Goal: Entertainment & Leisure: Consume media (video, audio)

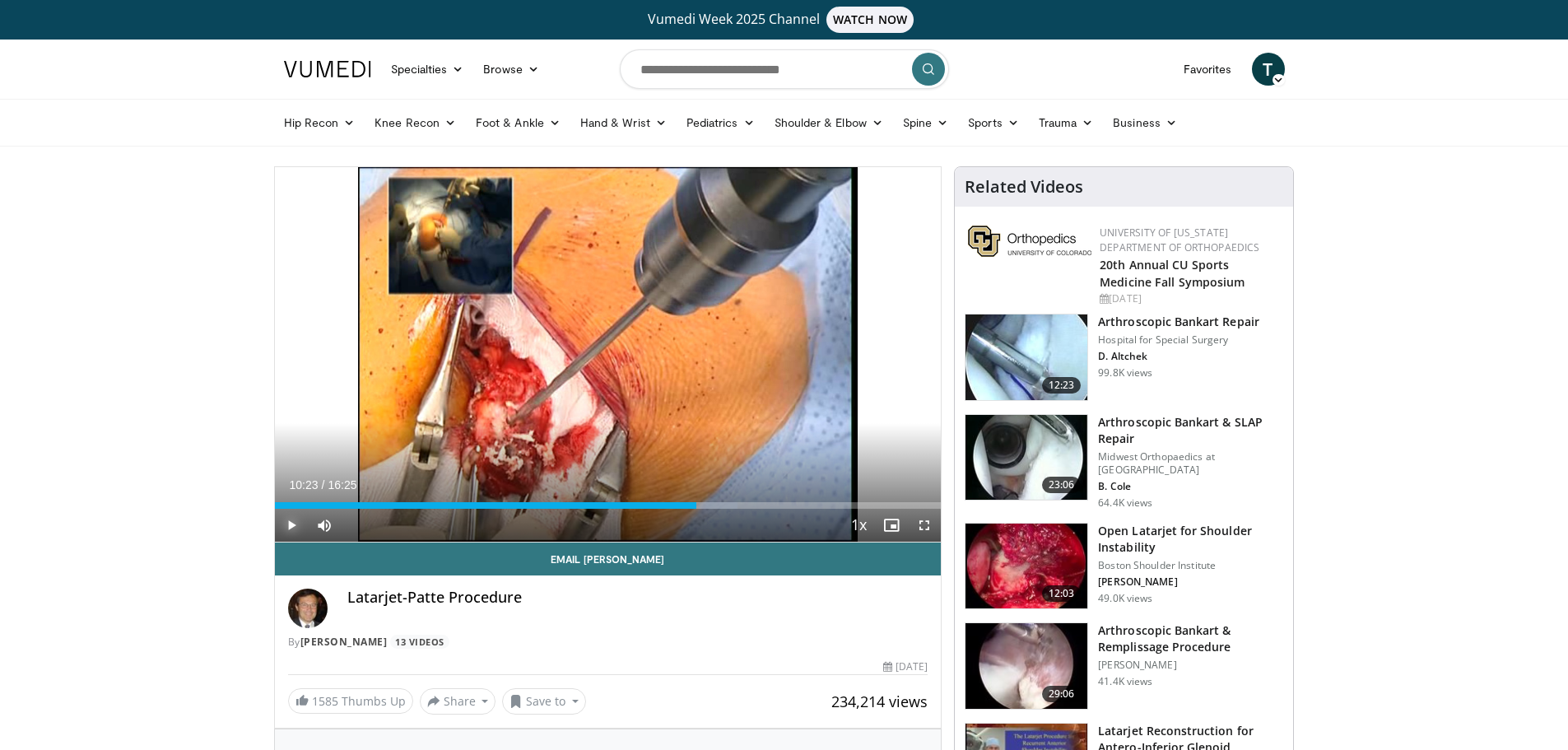
click at [290, 527] on span "Video Player" at bounding box center [291, 524] width 33 height 33
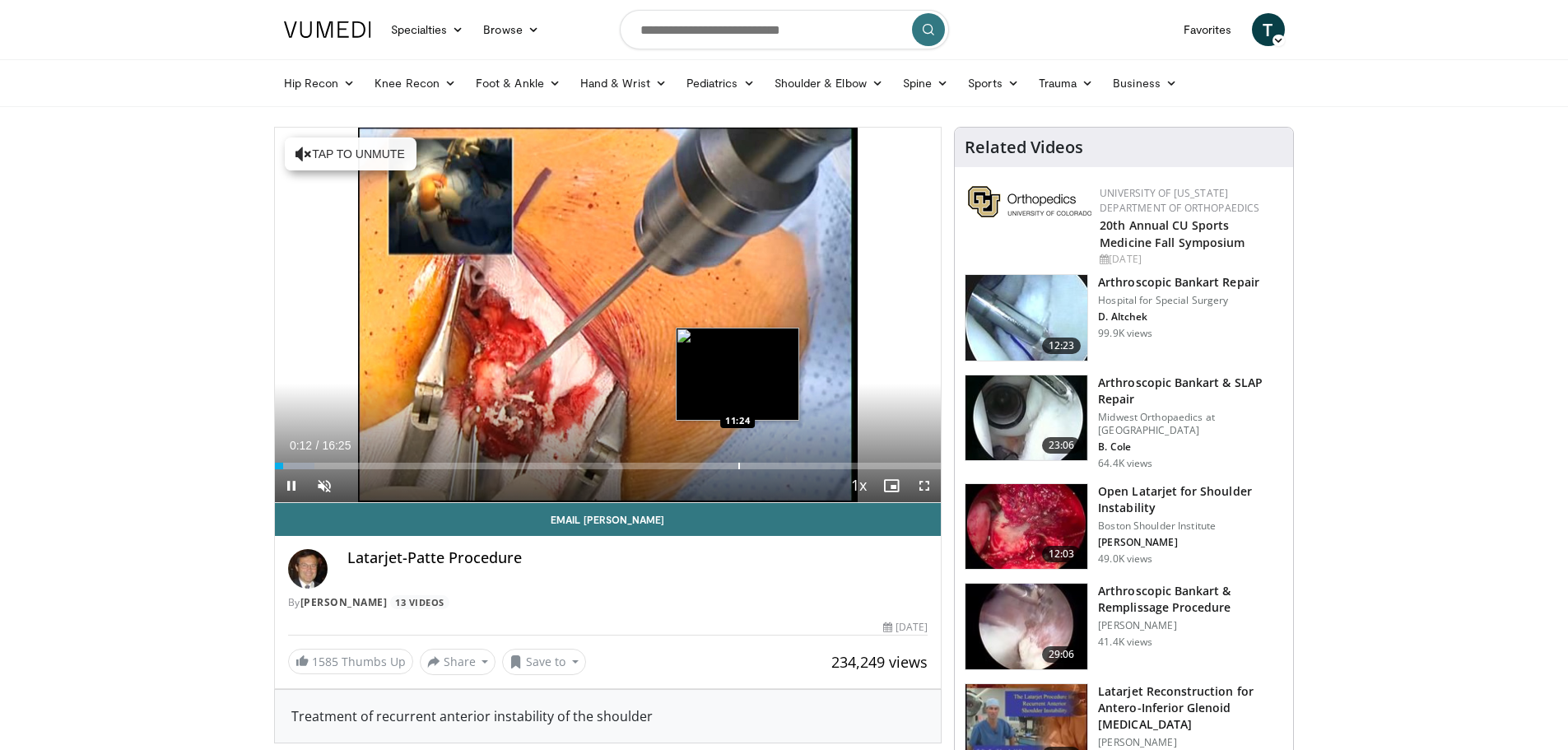
click at [738, 465] on div "Progress Bar" at bounding box center [739, 465] width 2 height 6
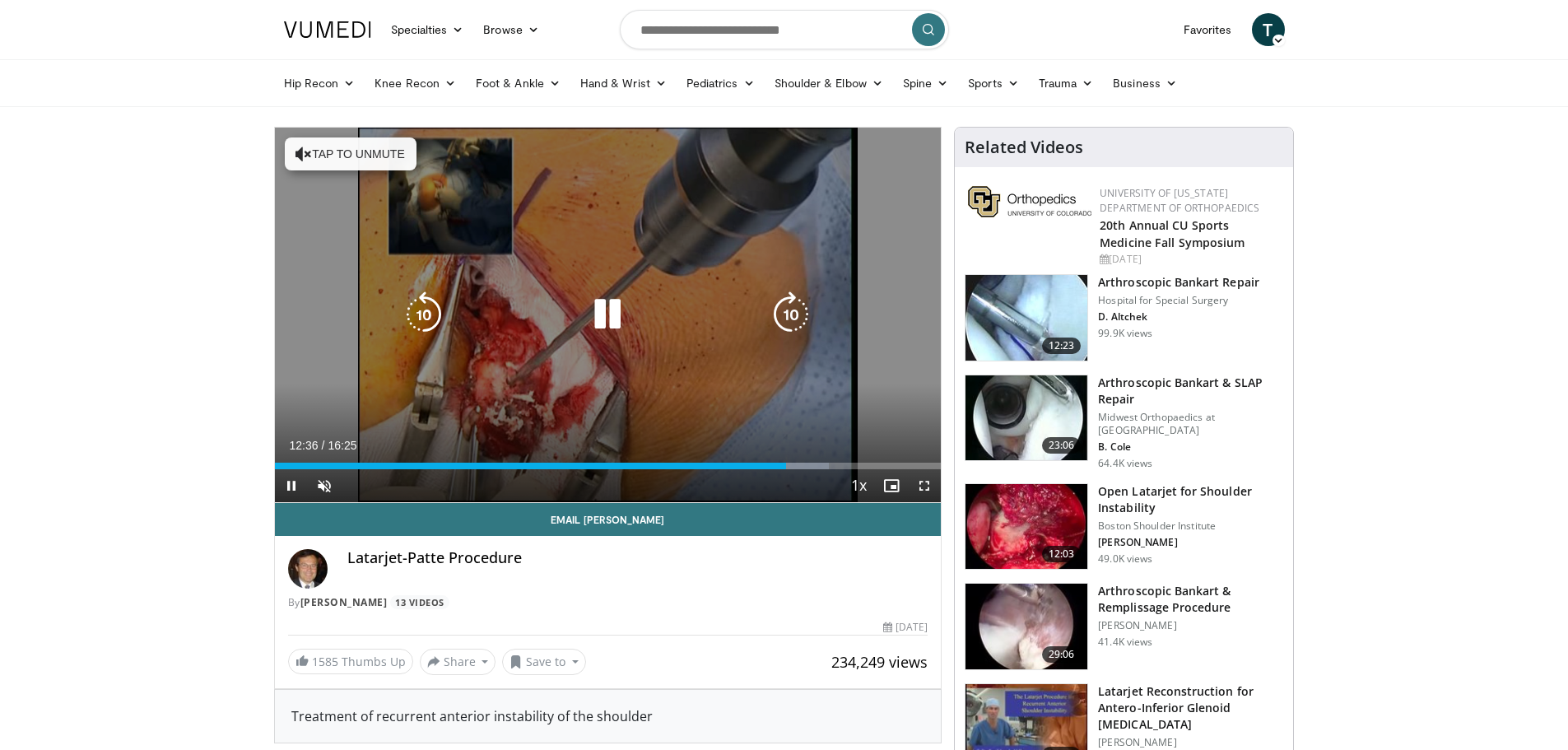
click at [326, 150] on button "Tap to unmute" at bounding box center [350, 154] width 132 height 33
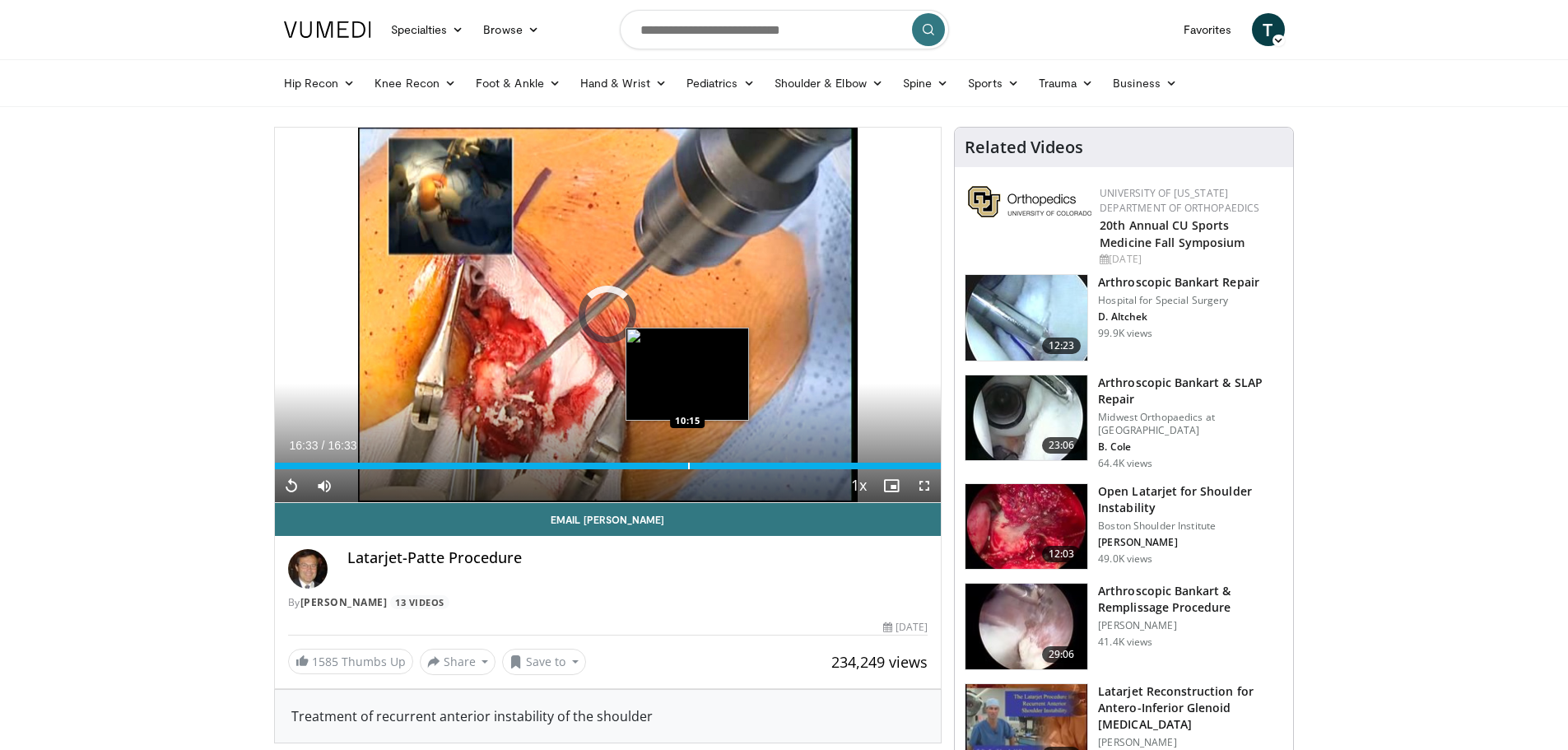
click at [688, 463] on div "Progress Bar" at bounding box center [689, 465] width 2 height 6
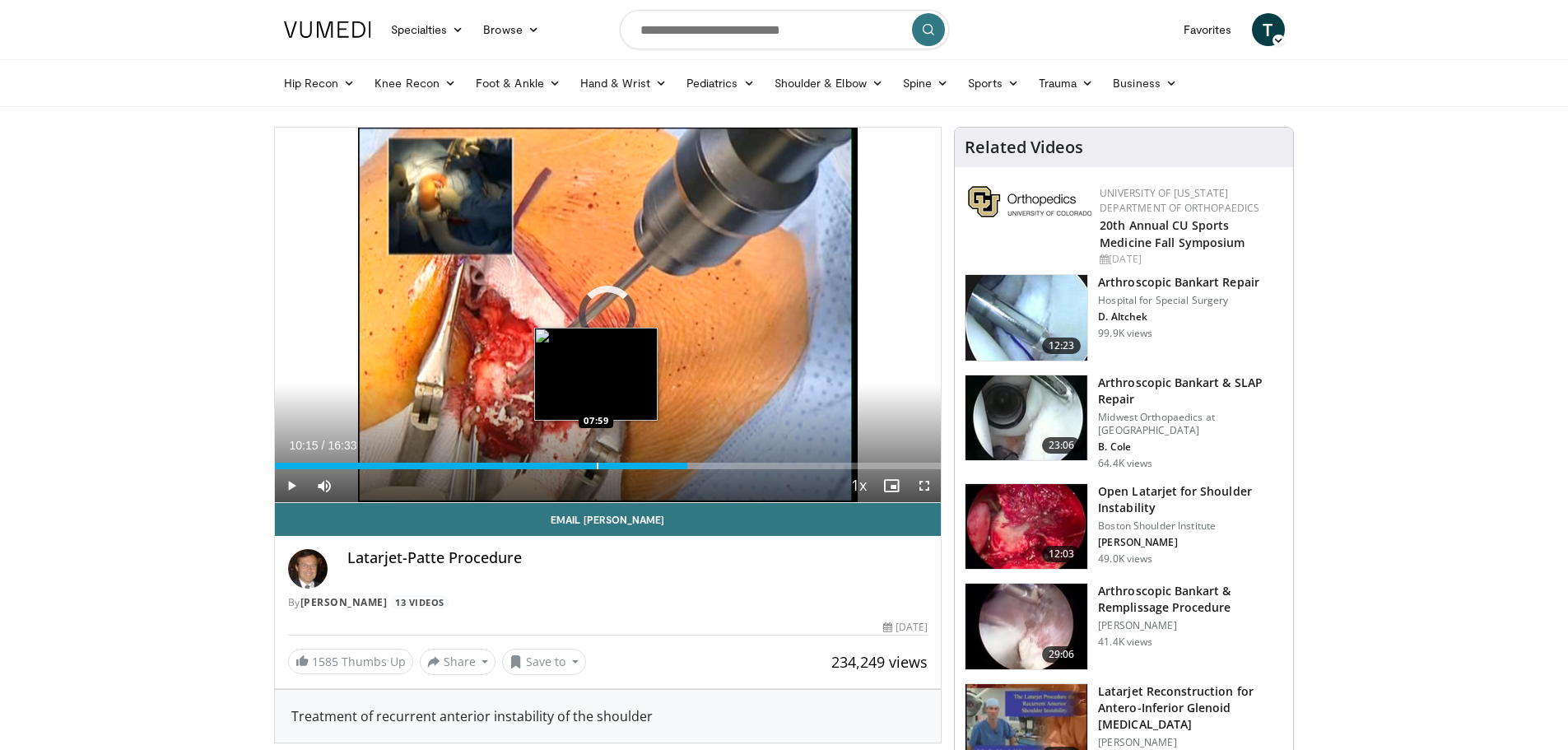
click at [597, 464] on div "Progress Bar" at bounding box center [598, 465] width 2 height 6
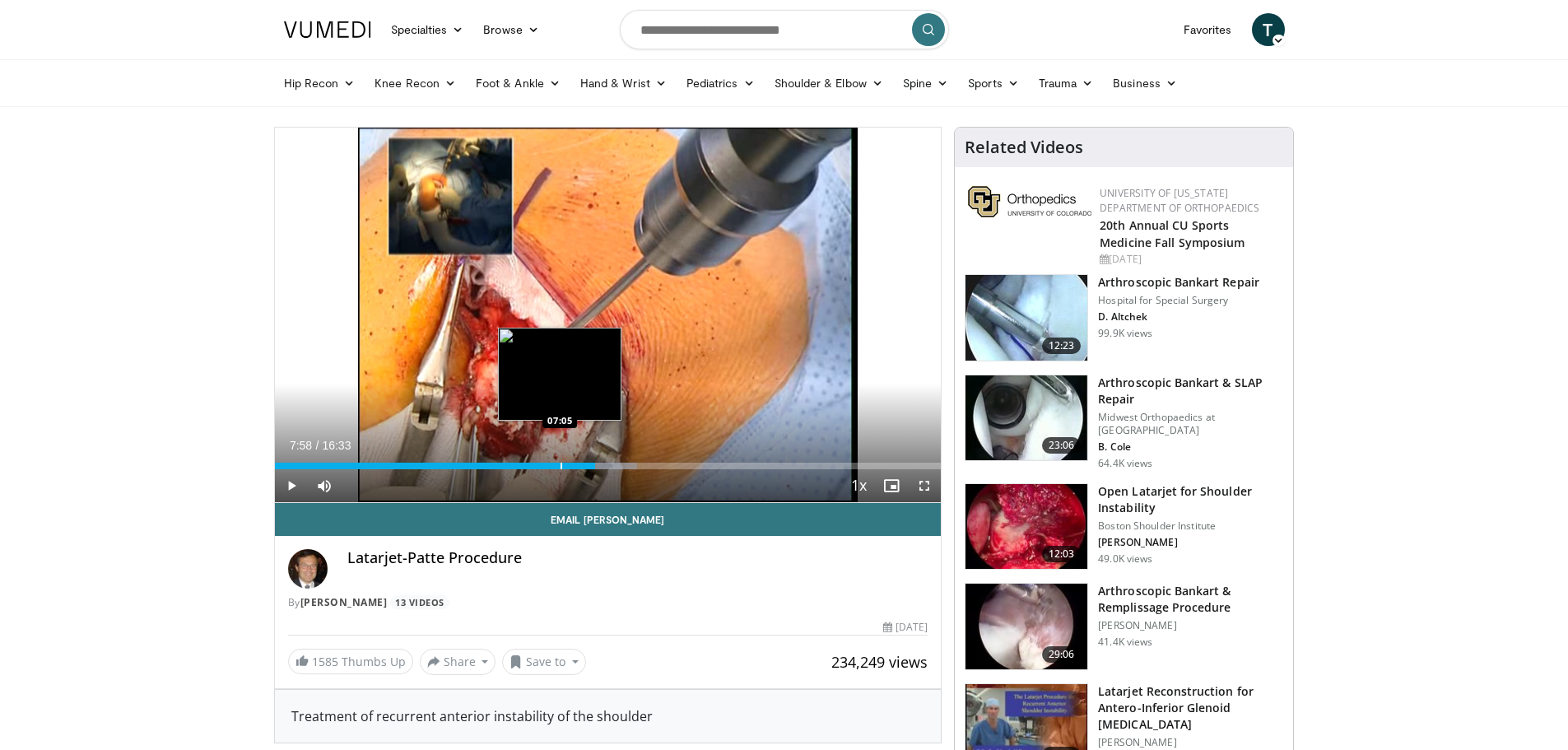
click at [560, 465] on div "Progress Bar" at bounding box center [561, 465] width 2 height 6
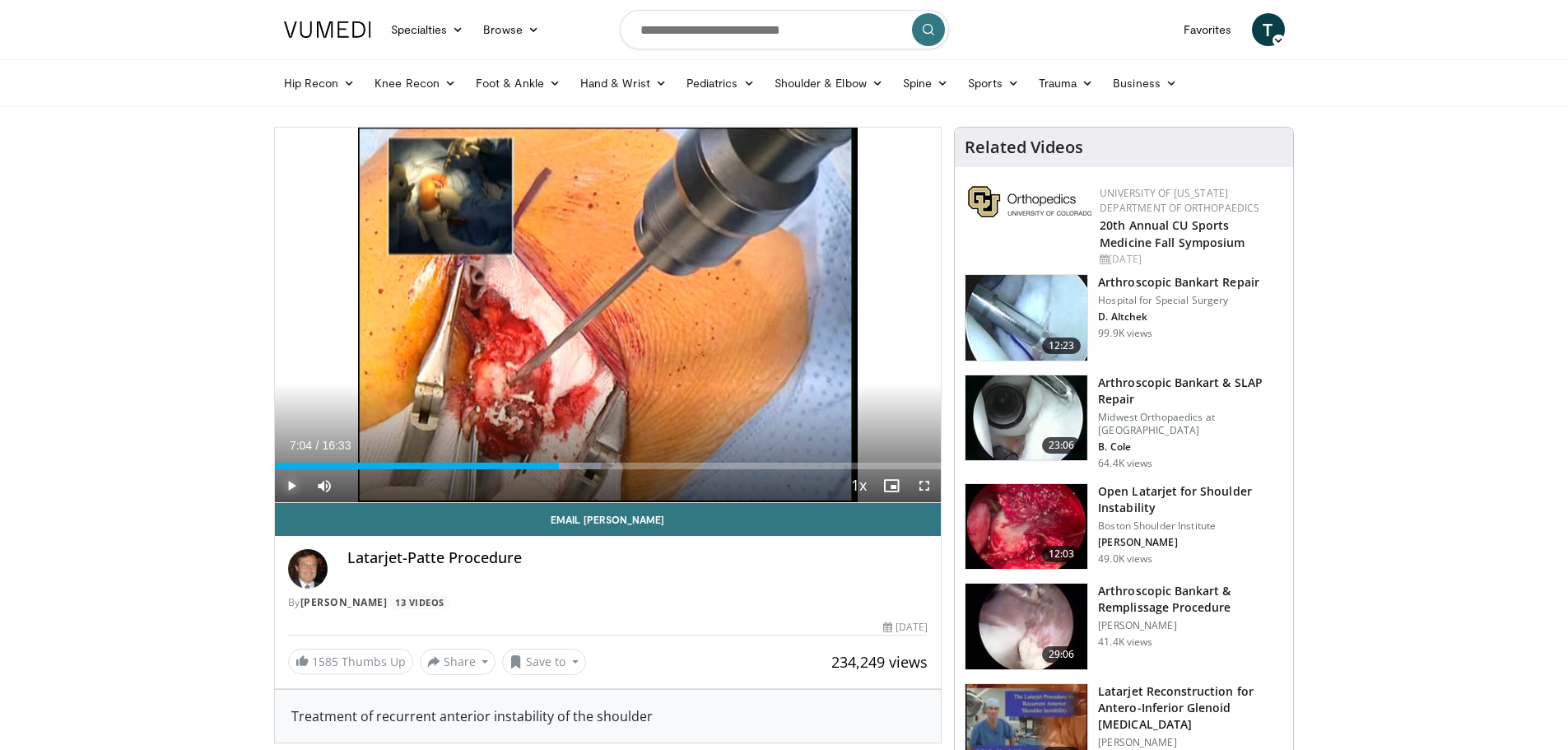
click at [295, 482] on span "Video Player" at bounding box center [291, 486] width 33 height 33
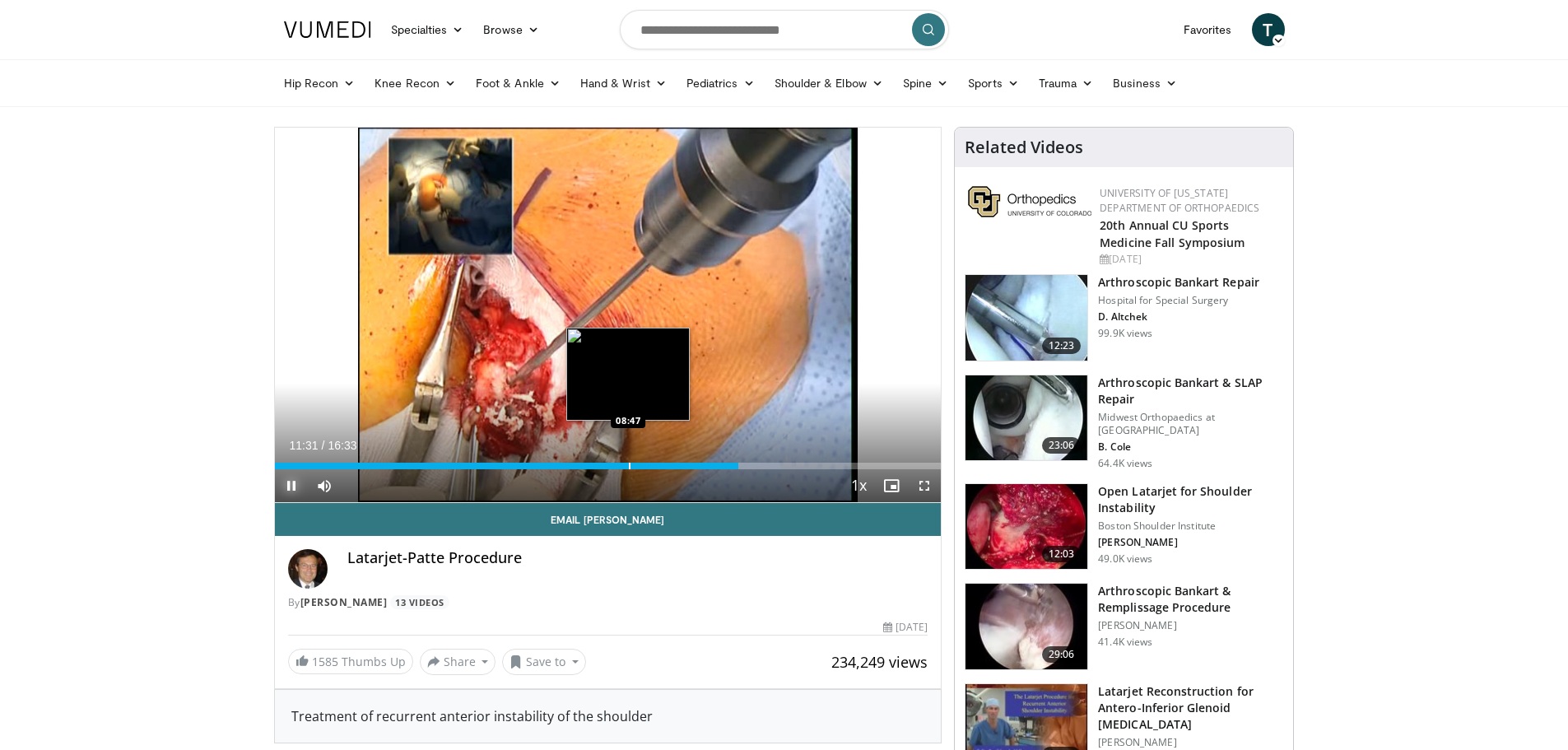
click at [628, 466] on div "Progress Bar" at bounding box center [629, 465] width 2 height 6
